Goal: Task Accomplishment & Management: Complete application form

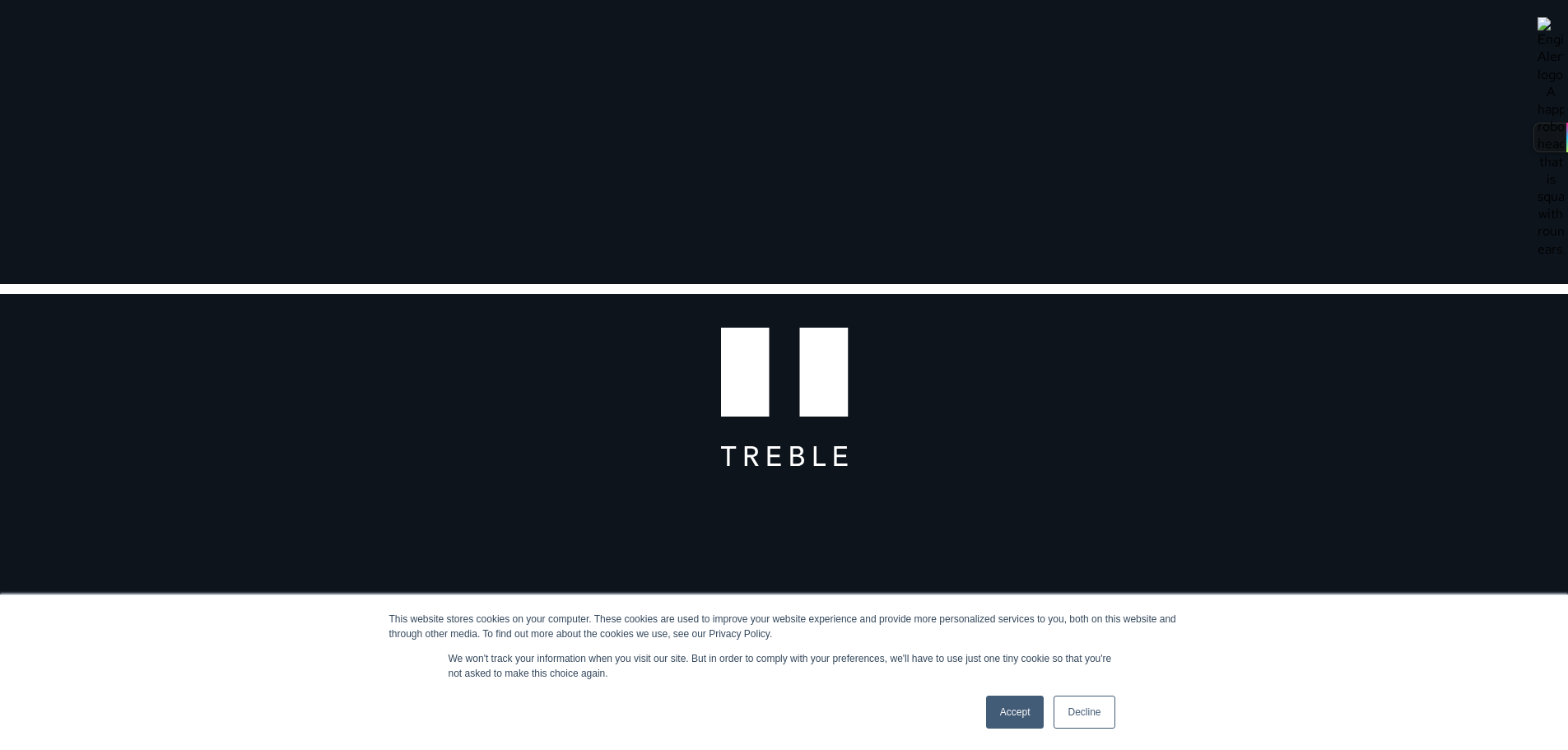
click at [1002, 711] on link "Accept" at bounding box center [1016, 712] width 58 height 33
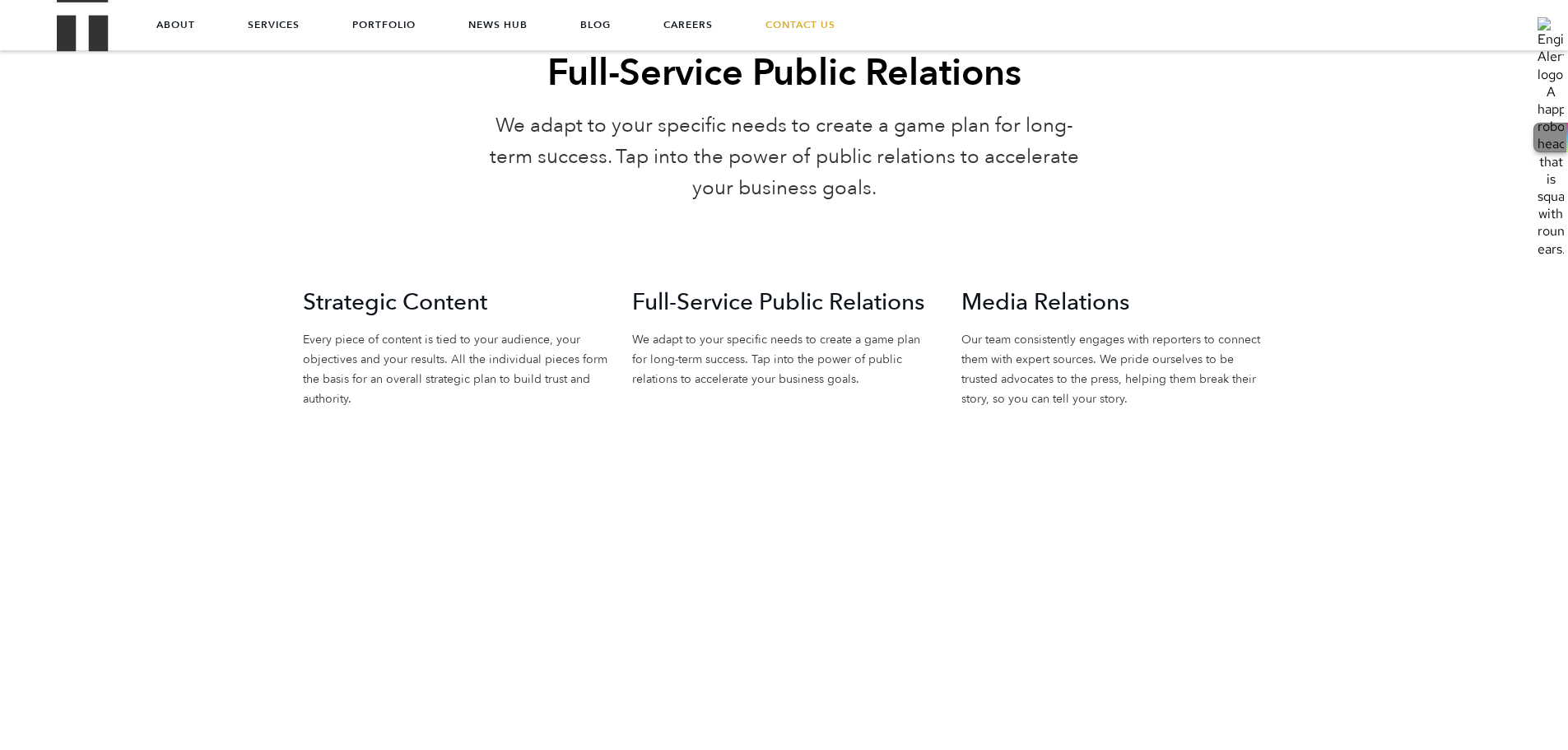
scroll to position [3561, 0]
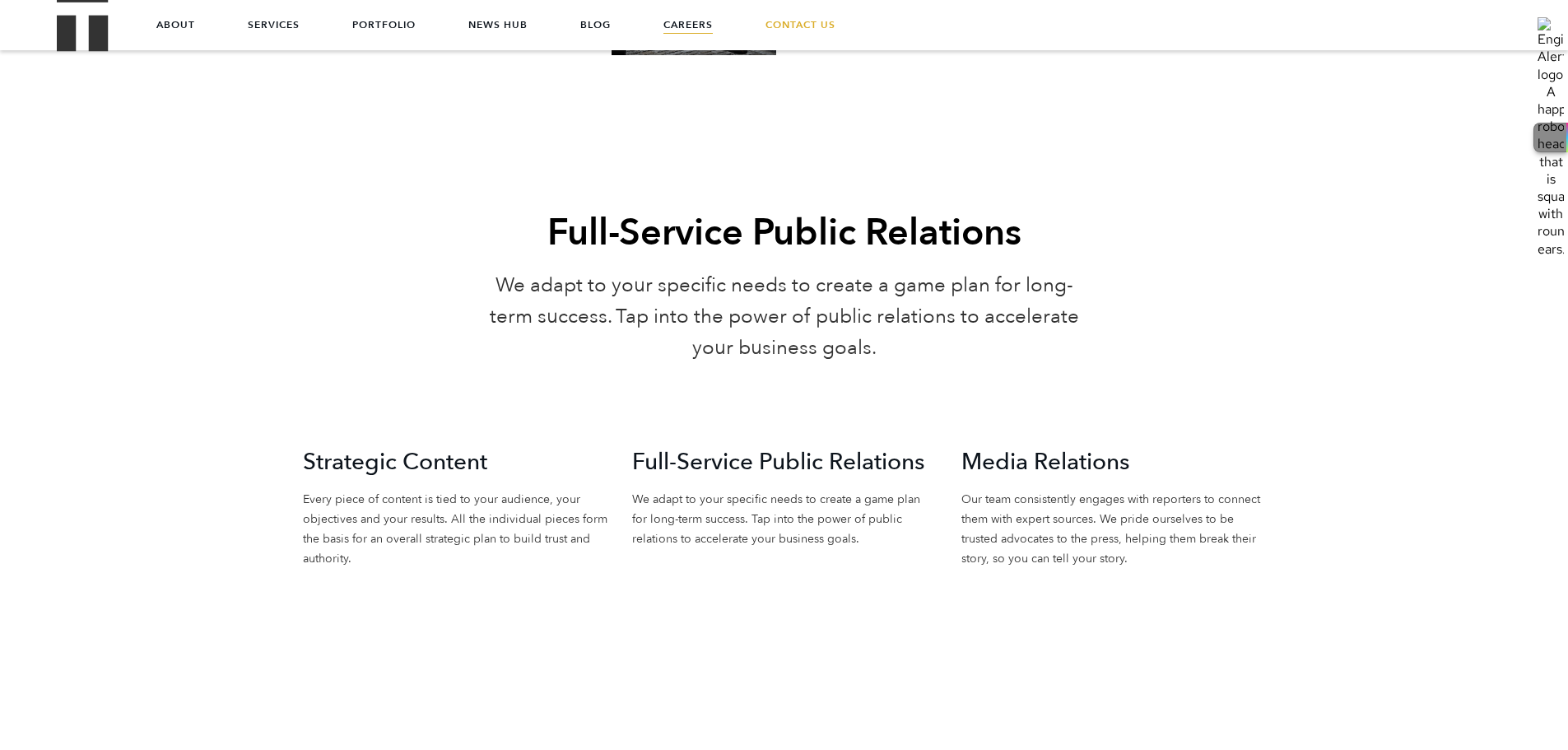
click at [678, 27] on link "Careers" at bounding box center [688, 25] width 50 height 50
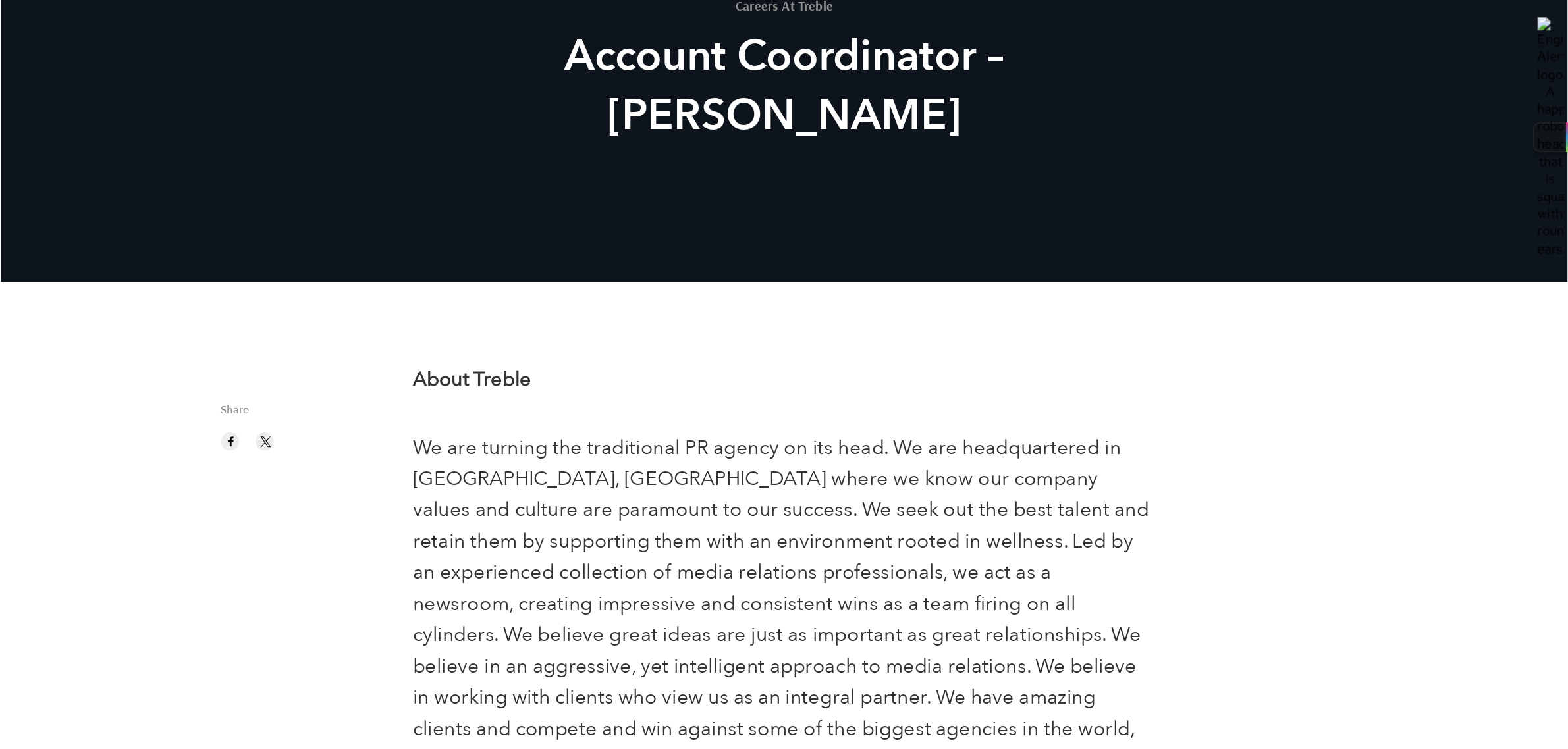
scroll to position [263, 0]
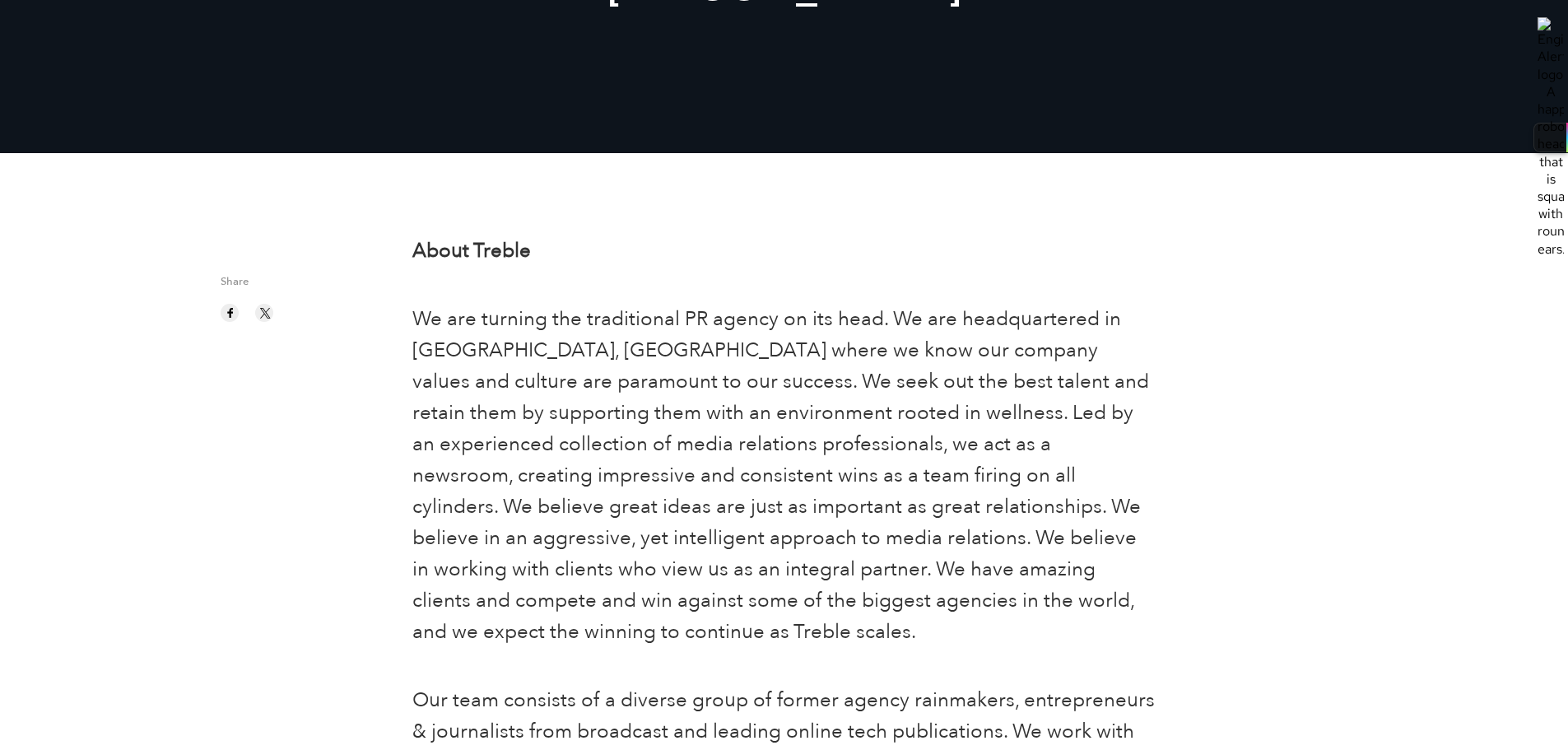
type input "tarvoszoom25!"
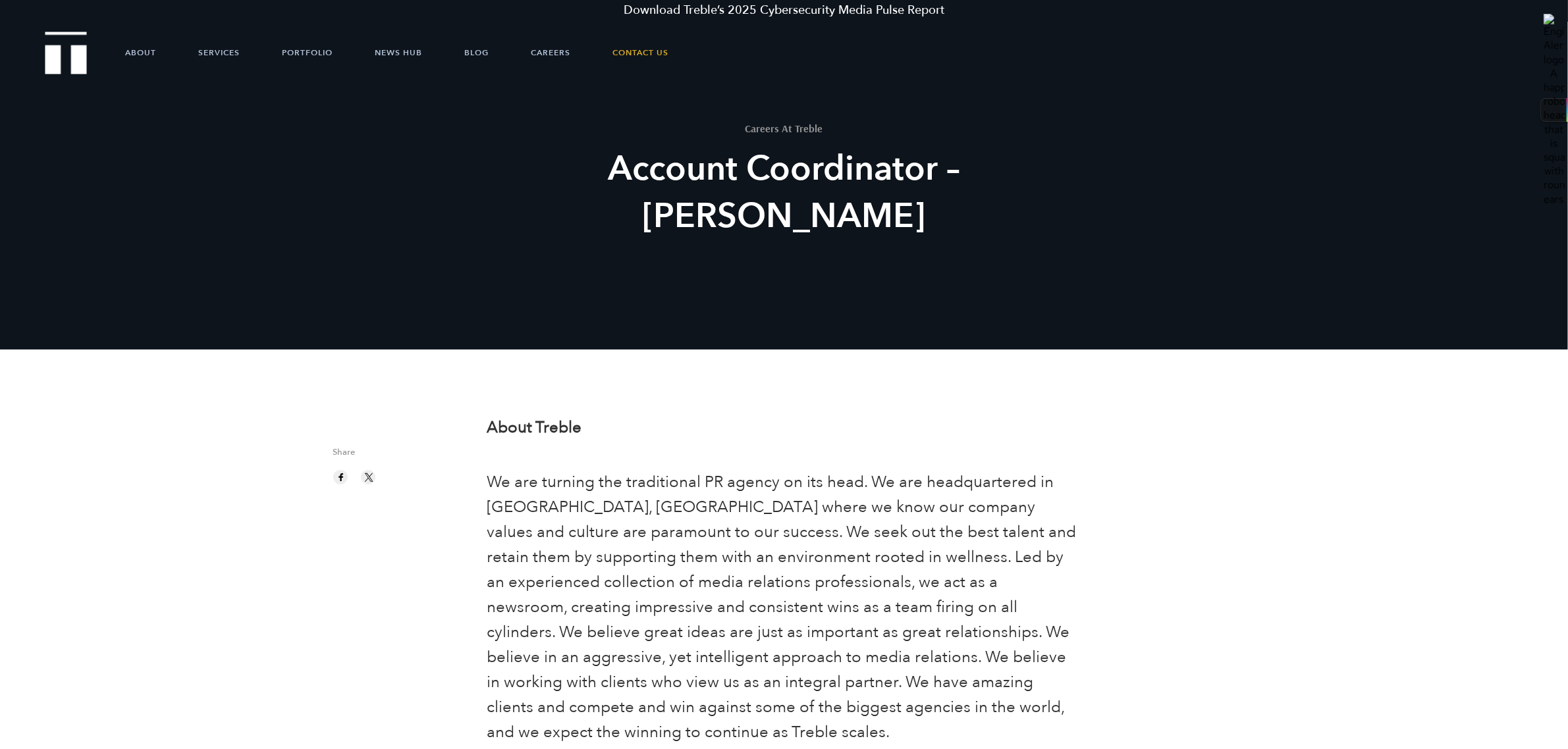
scroll to position [0, 0]
